Goal: Information Seeking & Learning: Learn about a topic

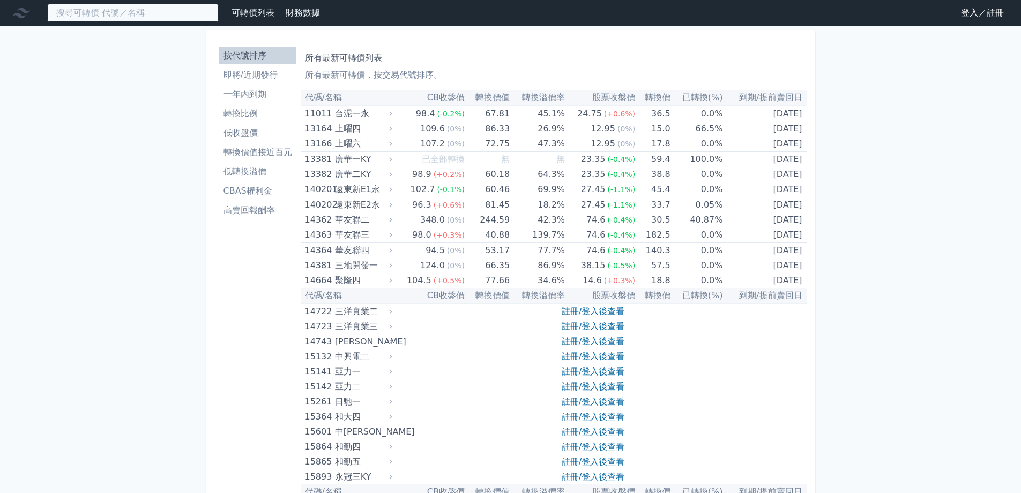
click at [163, 19] on input at bounding box center [132, 13] width 171 height 18
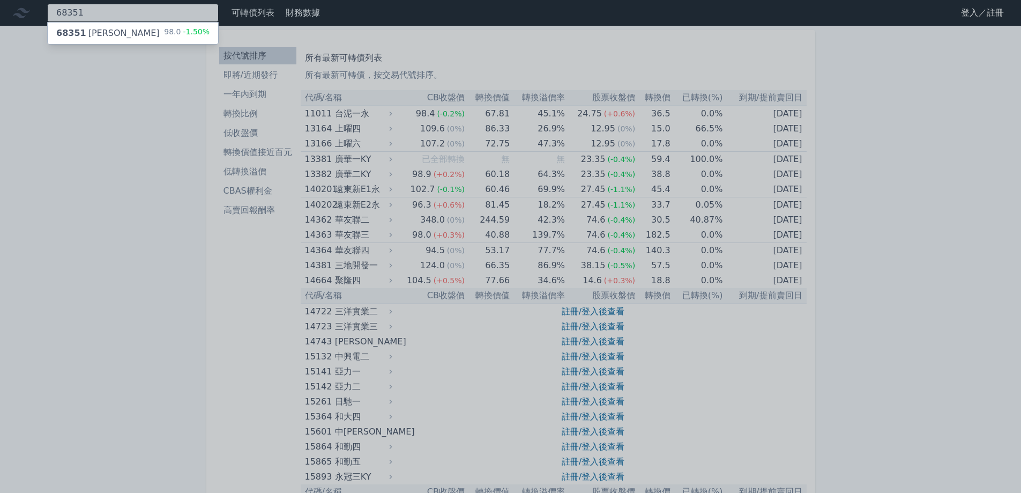
type input "68351"
click at [187, 37] on div "98.0 -1.50%" at bounding box center [187, 33] width 46 height 13
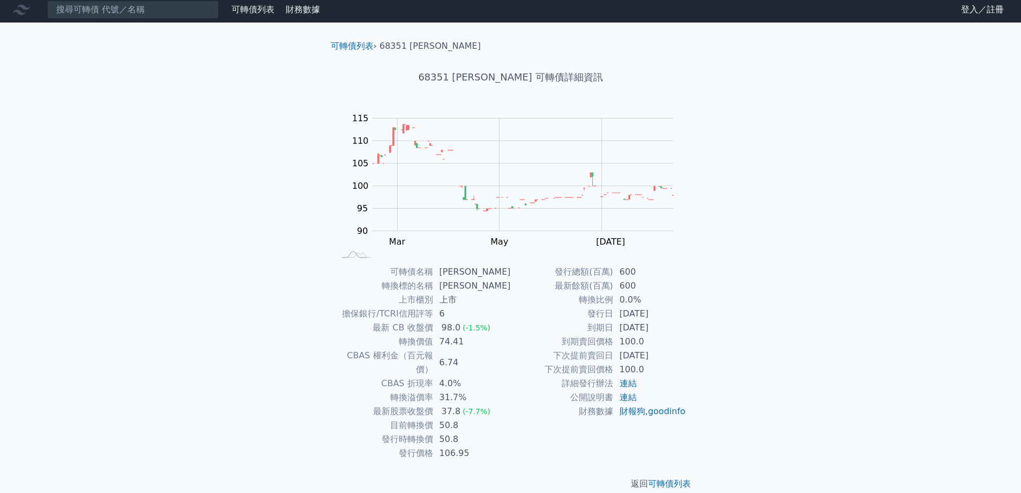
scroll to position [4, 0]
drag, startPoint x: 653, startPoint y: 374, endPoint x: 608, endPoint y: 360, distance: 47.6
click at [608, 360] on tbody "發行總額(百萬) 600 最新餘額(百萬) 600 轉換比例 0.0% 發行日 2024-11-01 到期日 2027-11-01 到期賣回價格 100.0 …" at bounding box center [599, 340] width 176 height 153
click at [608, 337] on td "到期賣回價格" at bounding box center [562, 341] width 102 height 14
drag, startPoint x: 408, startPoint y: 315, endPoint x: 458, endPoint y: 316, distance: 49.3
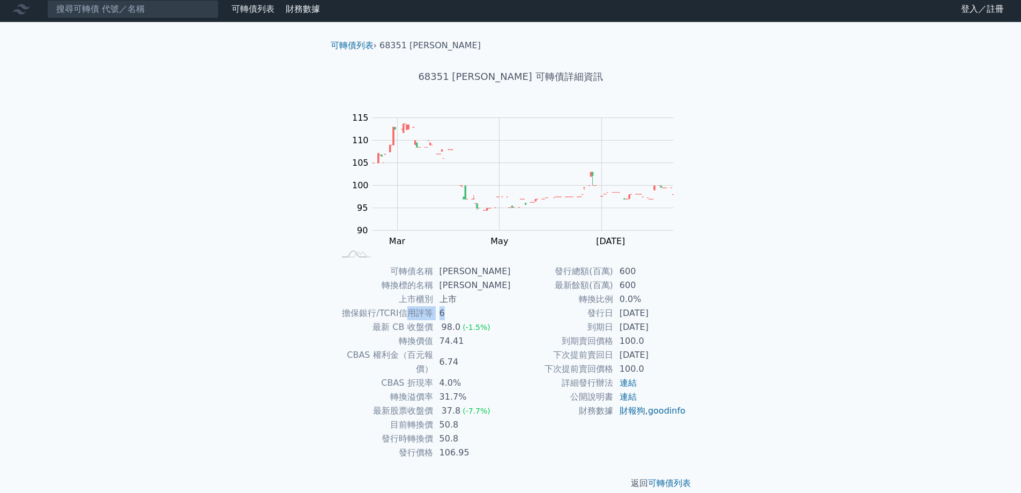
click at [458, 316] on tr "擔保銀行/TCRI信用評等 6" at bounding box center [423, 313] width 176 height 14
click at [461, 316] on td "6" at bounding box center [472, 313] width 78 height 14
click at [446, 316] on td "6" at bounding box center [472, 313] width 78 height 14
click at [101, 13] on input at bounding box center [132, 9] width 171 height 18
click at [26, 11] on icon at bounding box center [21, 9] width 17 height 17
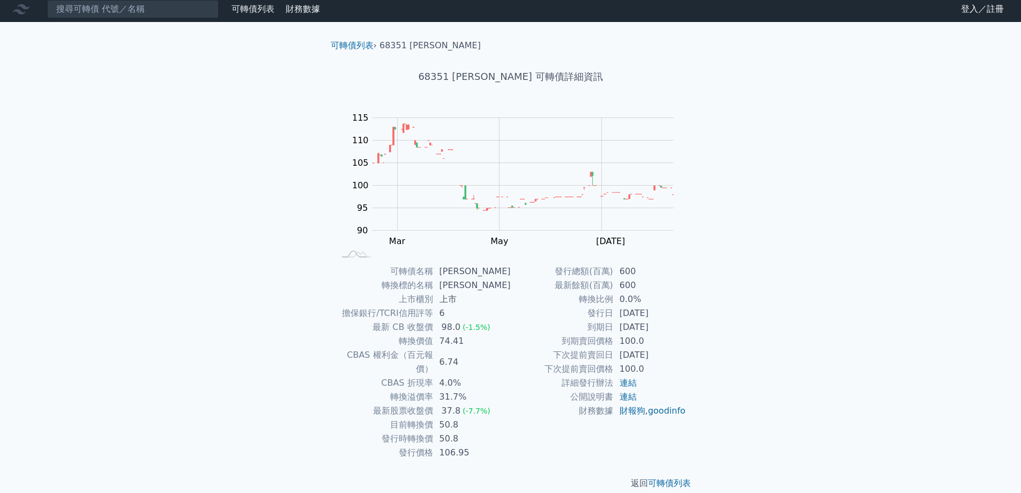
click at [968, 15] on link "登入／註冊" at bounding box center [982, 9] width 60 height 17
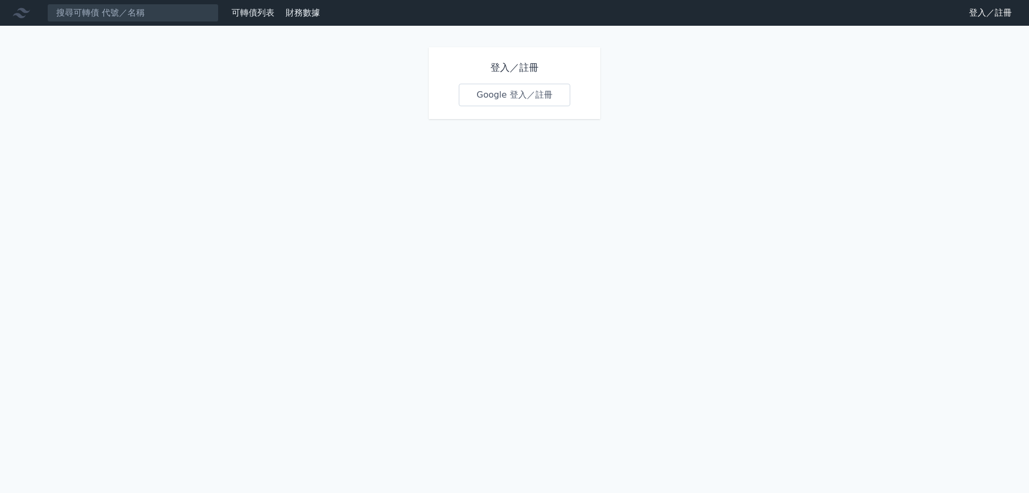
click at [514, 96] on link "Google 登入／註冊" at bounding box center [514, 95] width 111 height 23
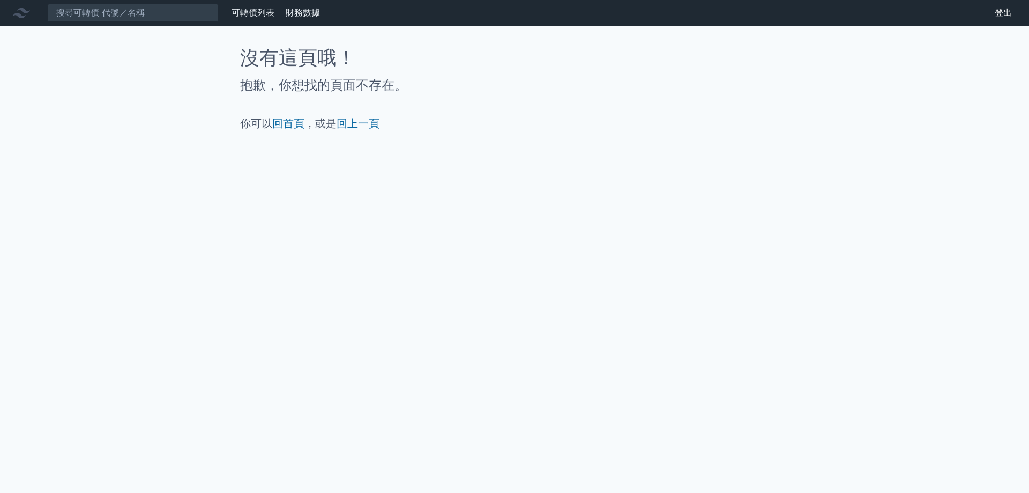
click at [14, 17] on icon at bounding box center [21, 12] width 17 height 17
click at [258, 14] on link "可轉債列表" at bounding box center [253, 13] width 43 height 10
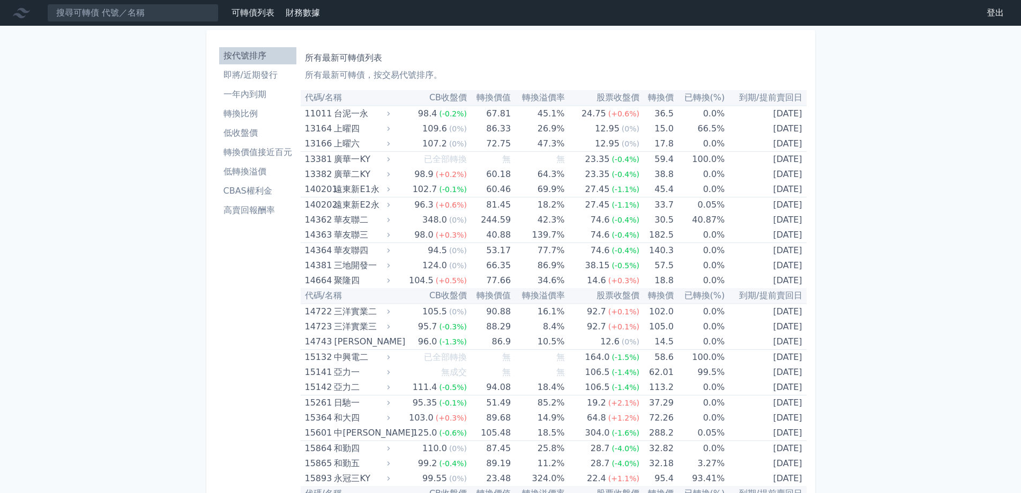
click at [263, 74] on li "即將/近期發行" at bounding box center [257, 75] width 77 height 13
